Goal: Book appointment/travel/reservation

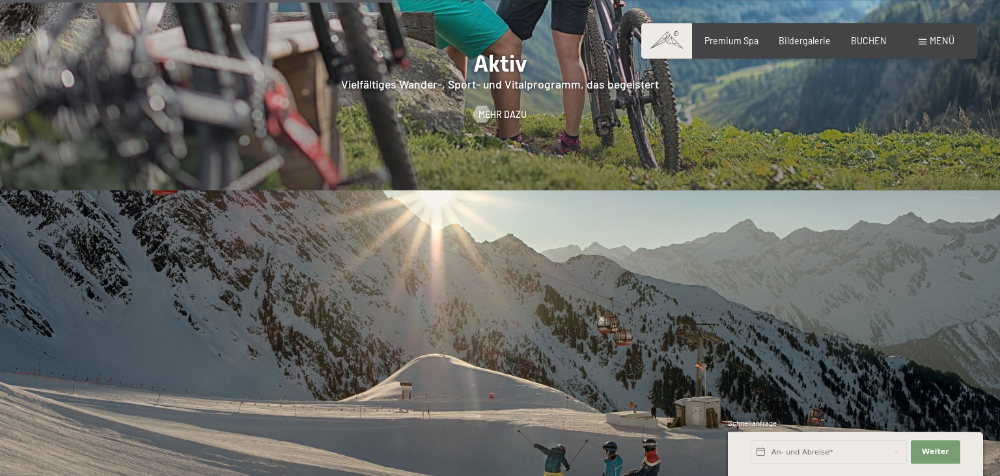
scroll to position [2553, 0]
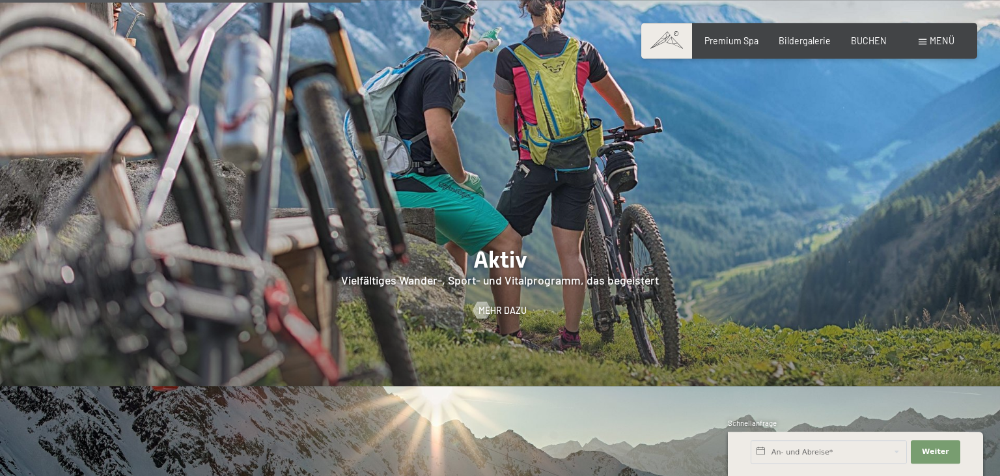
click at [943, 40] on span "Menü" at bounding box center [942, 40] width 25 height 11
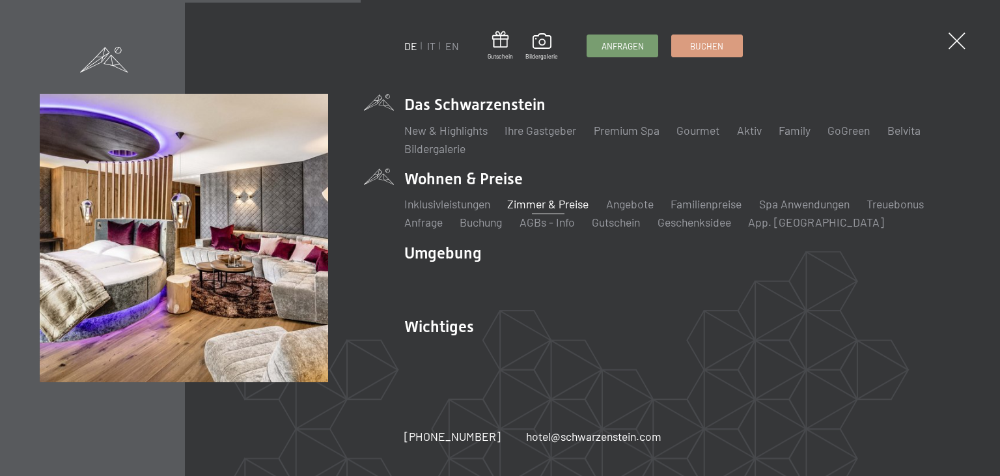
click at [538, 202] on link "Zimmer & Preise" at bounding box center [547, 204] width 81 height 14
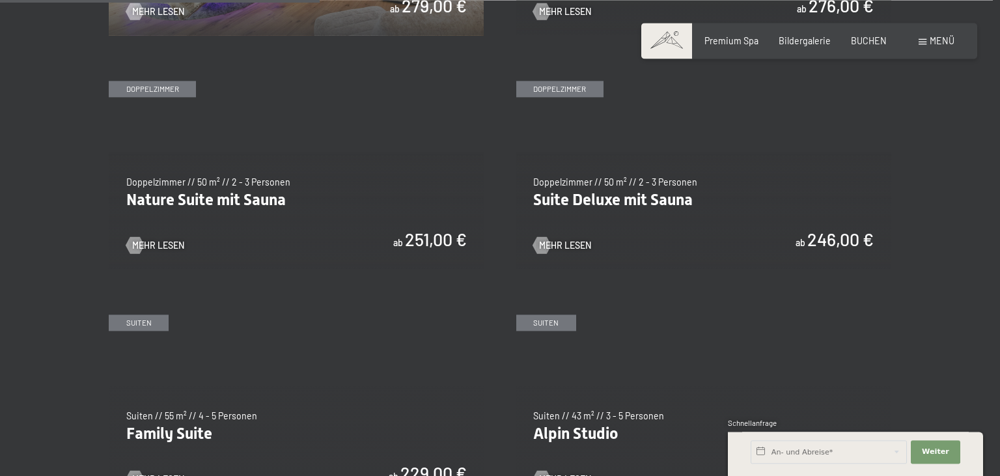
scroll to position [1175, 0]
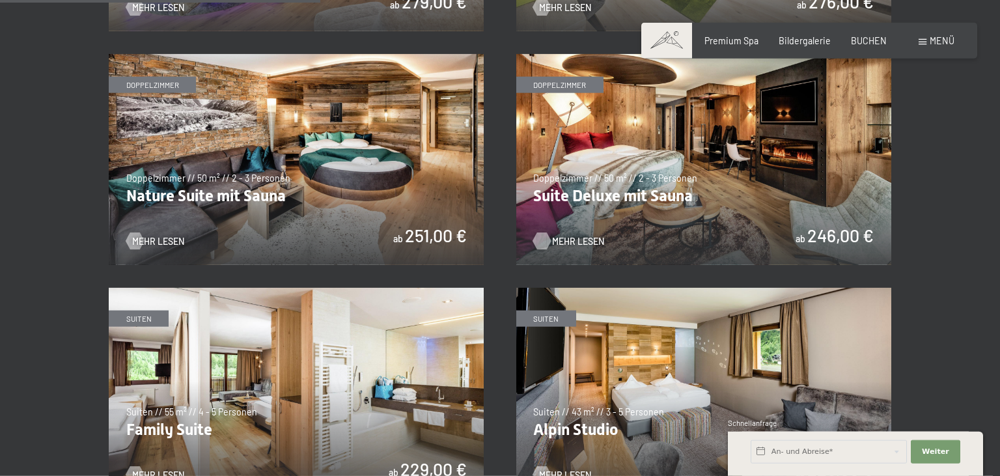
click at [553, 242] on span "Mehr Lesen" at bounding box center [578, 241] width 52 height 13
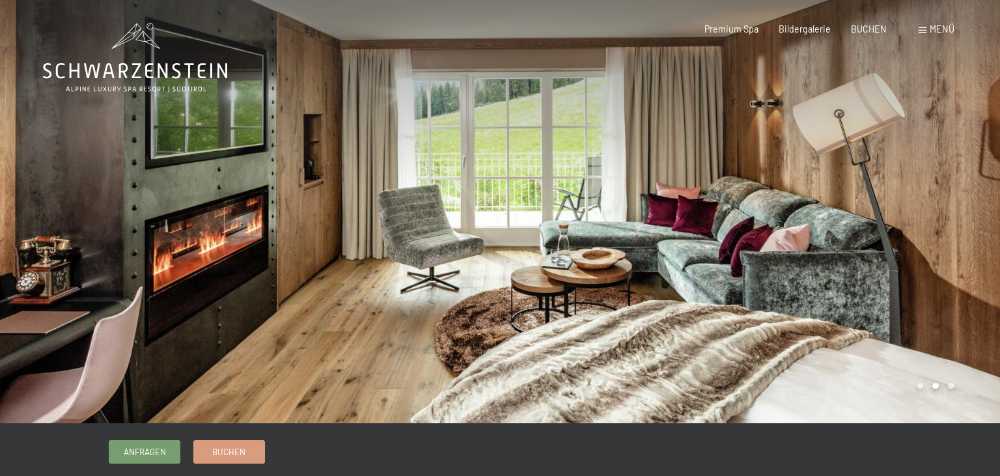
click at [960, 214] on div at bounding box center [750, 211] width 500 height 423
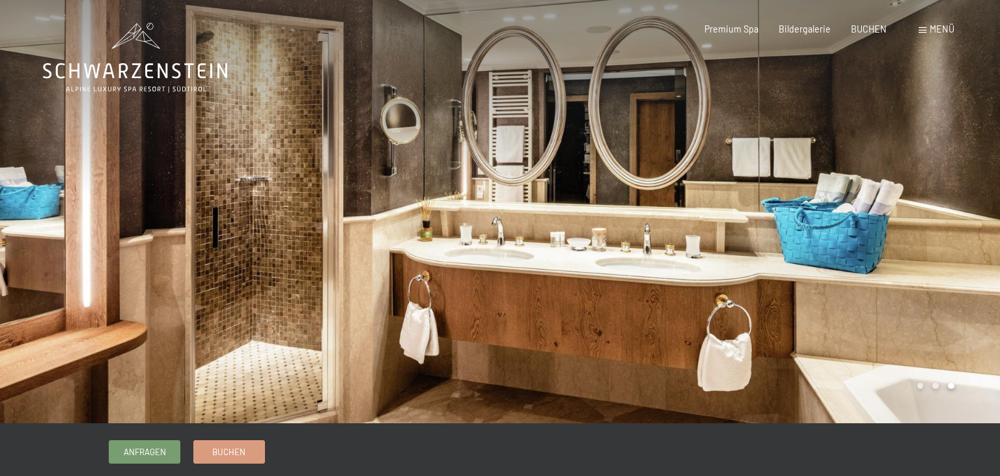
click at [973, 184] on div at bounding box center [750, 211] width 500 height 423
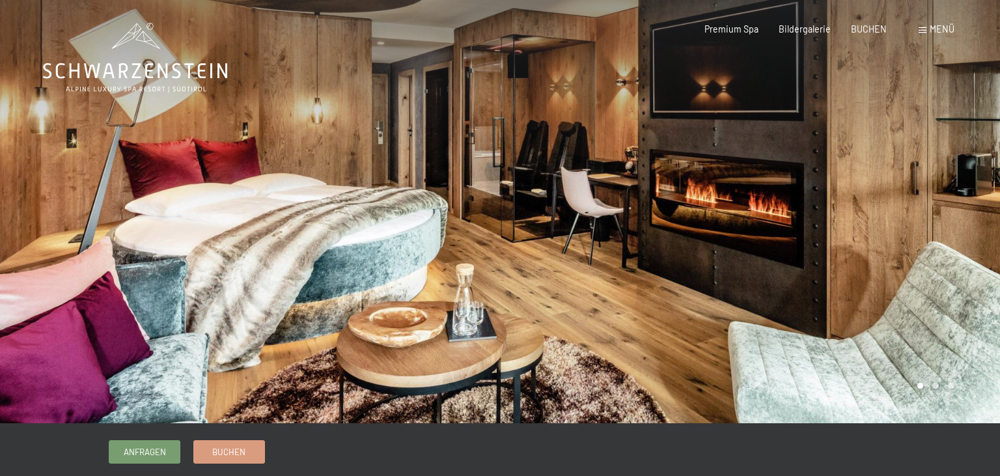
click at [937, 28] on span "Menü" at bounding box center [942, 28] width 25 height 11
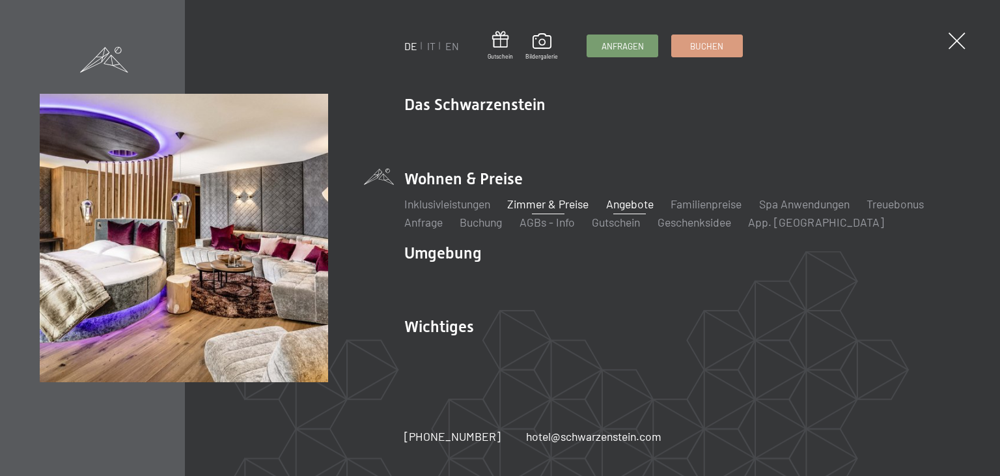
click at [630, 207] on link "Angebote" at bounding box center [630, 204] width 48 height 14
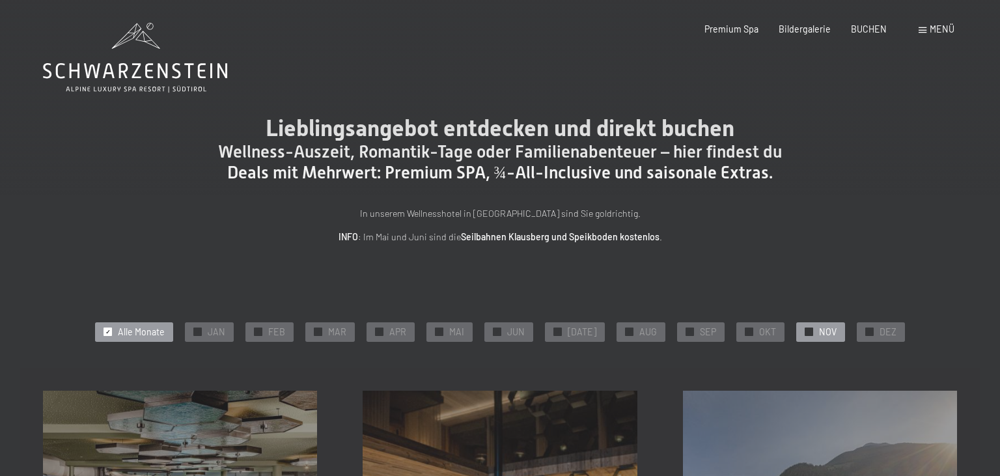
click at [819, 333] on span "NOV" at bounding box center [828, 332] width 18 height 13
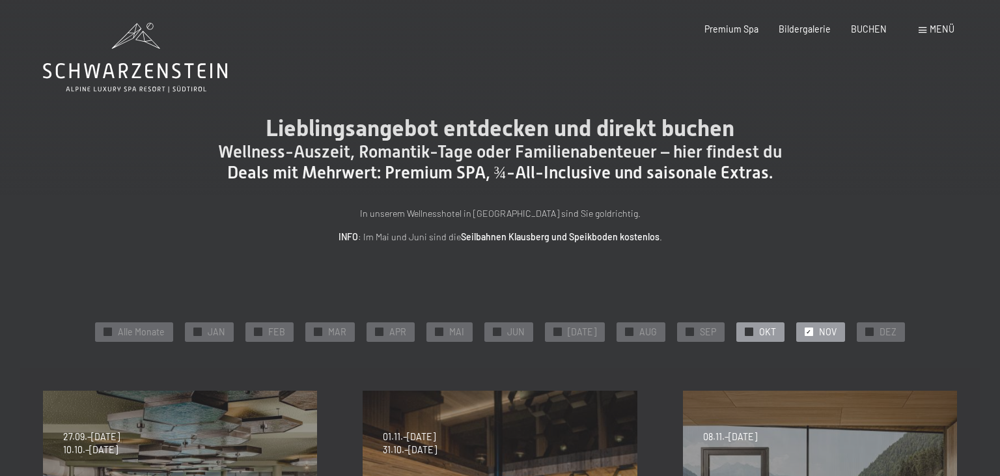
click at [759, 333] on span "OKT" at bounding box center [767, 332] width 17 height 13
click at [811, 30] on span "Bildergalerie" at bounding box center [805, 26] width 52 height 11
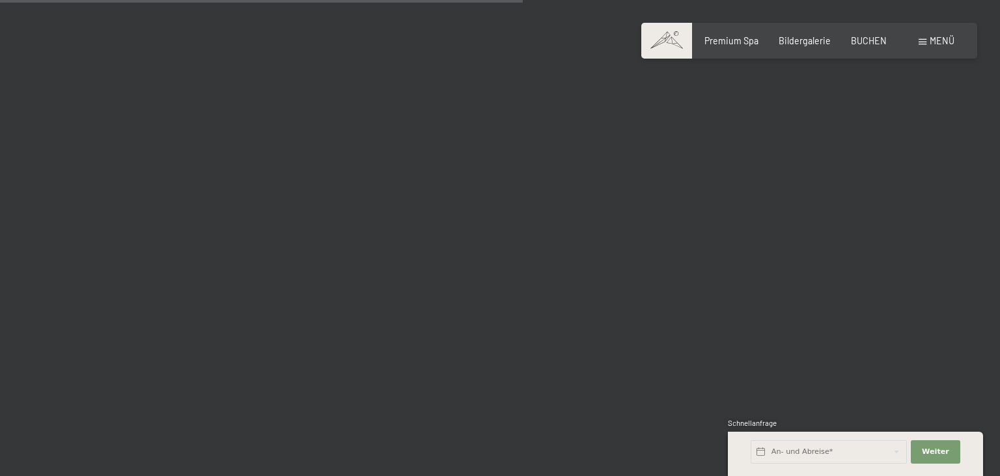
scroll to position [7445, 0]
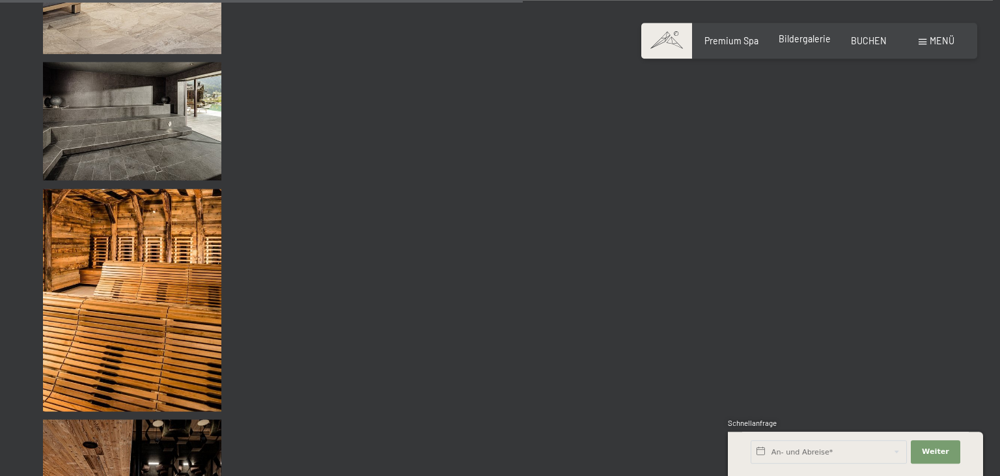
click at [816, 37] on span "Bildergalerie" at bounding box center [805, 38] width 52 height 11
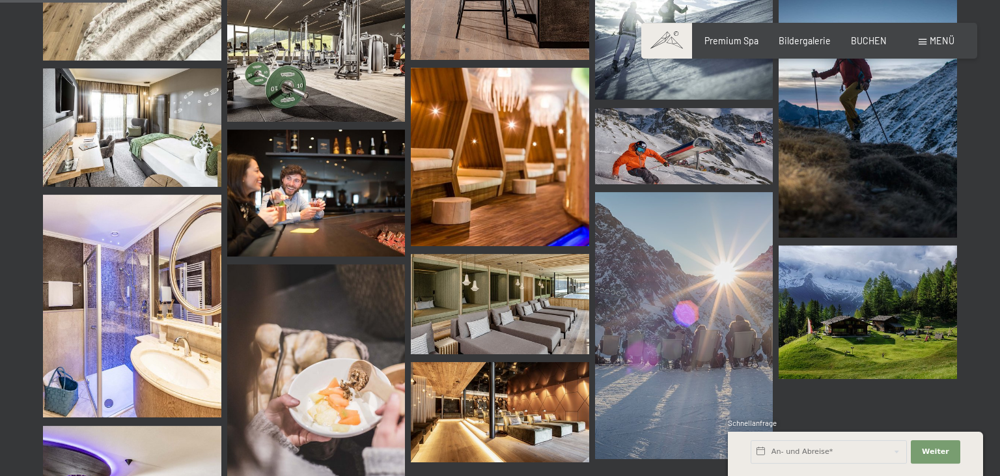
scroll to position [1017, 0]
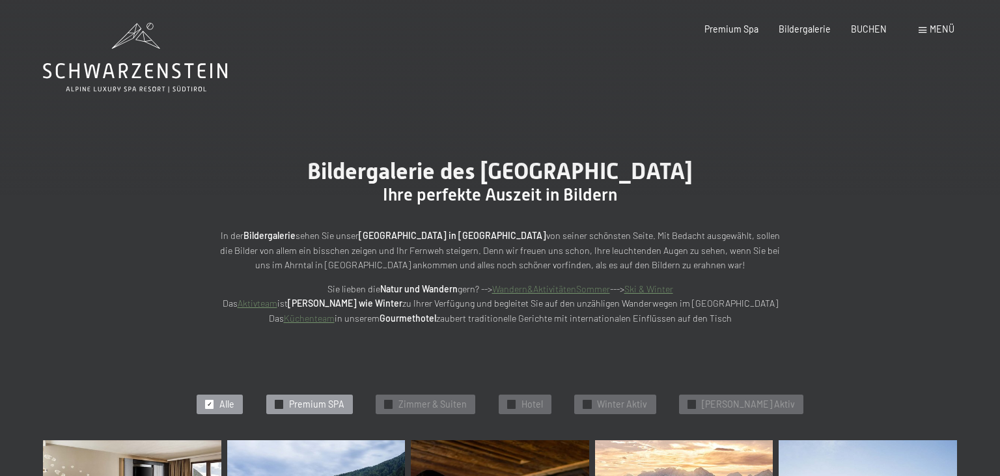
click at [332, 405] on span "Premium SPA" at bounding box center [316, 404] width 55 height 13
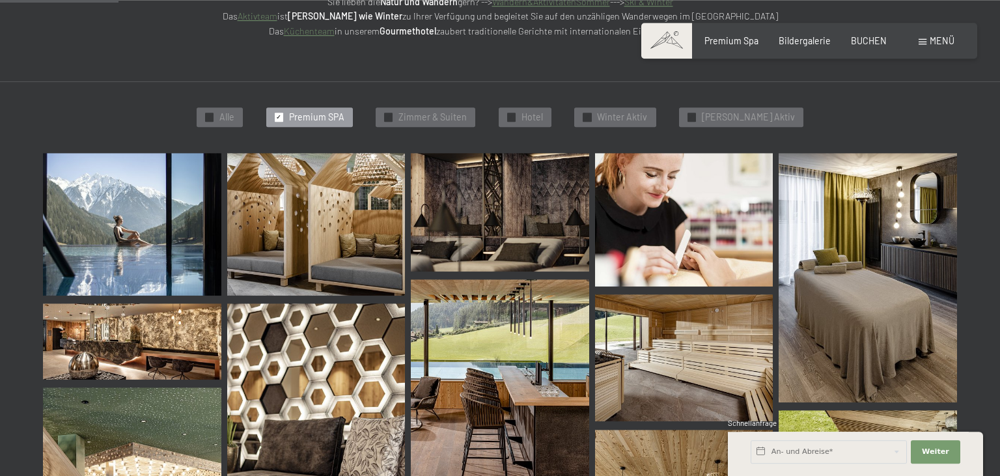
scroll to position [274, 0]
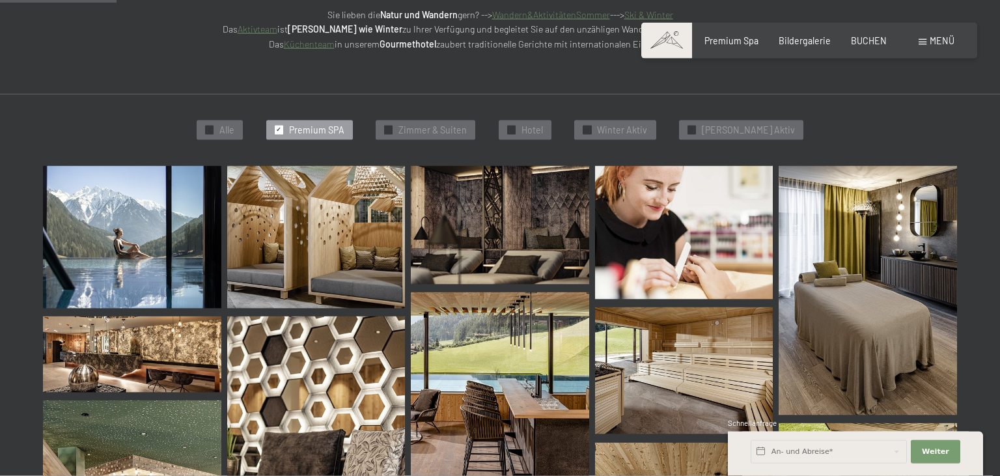
click at [926, 43] on span at bounding box center [923, 42] width 8 height 6
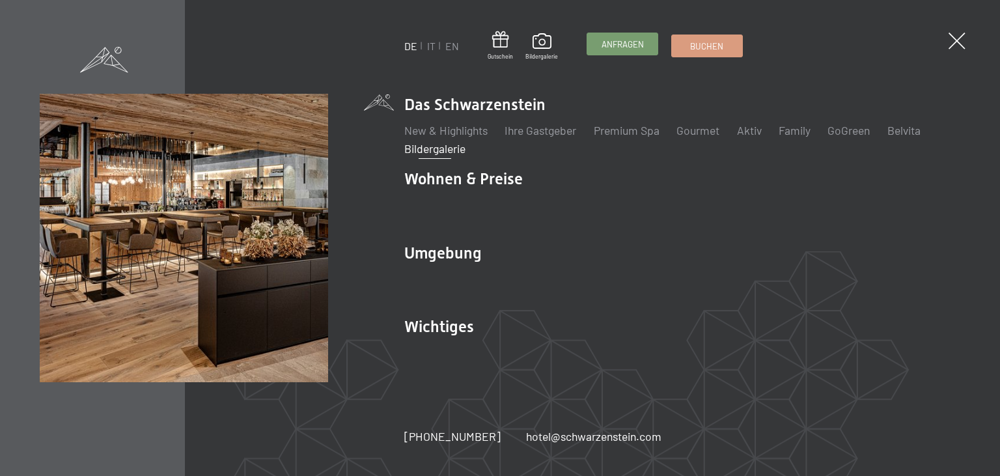
click at [611, 44] on span "Anfragen" at bounding box center [623, 44] width 42 height 12
